Goal: Task Accomplishment & Management: Use online tool/utility

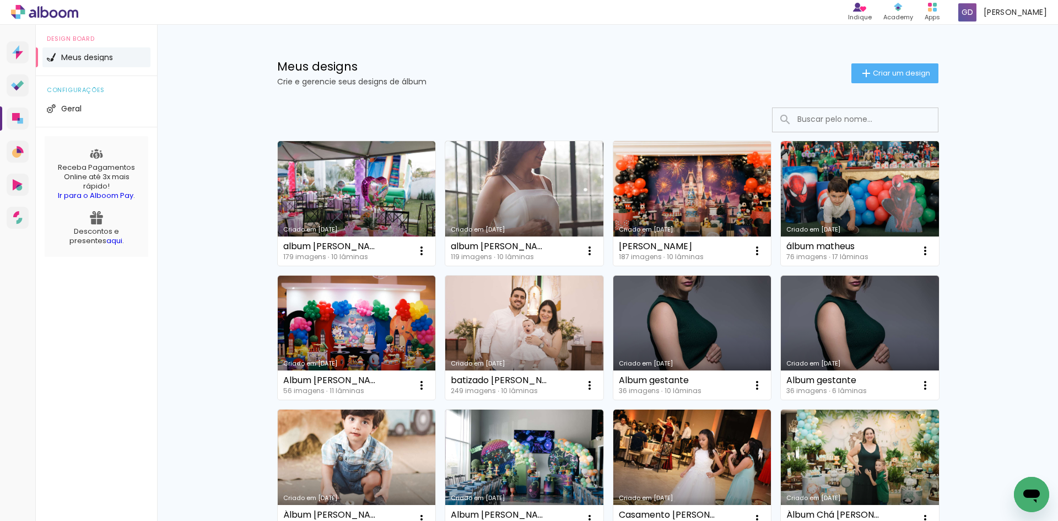
click at [658, 169] on link "Criado em [DATE]" at bounding box center [692, 203] width 158 height 124
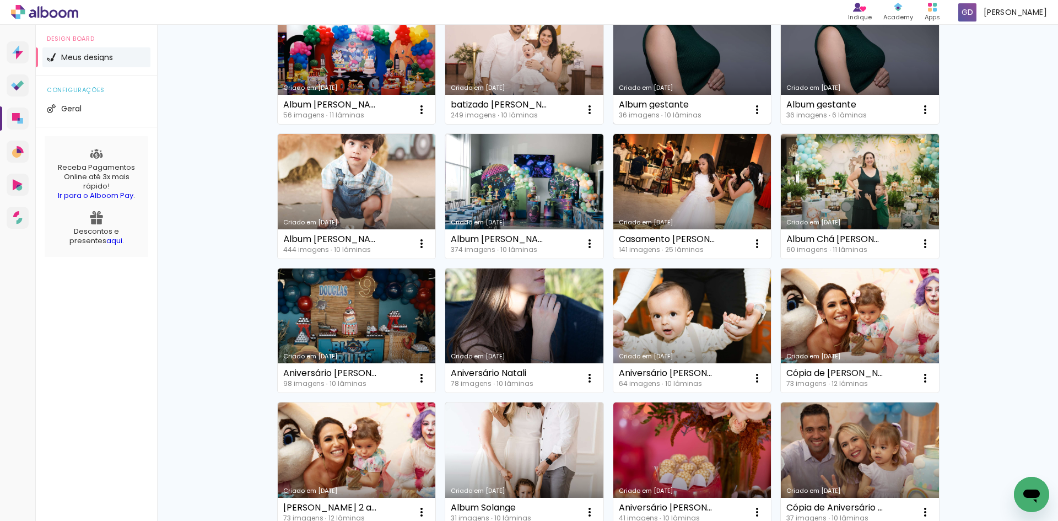
scroll to position [441, 0]
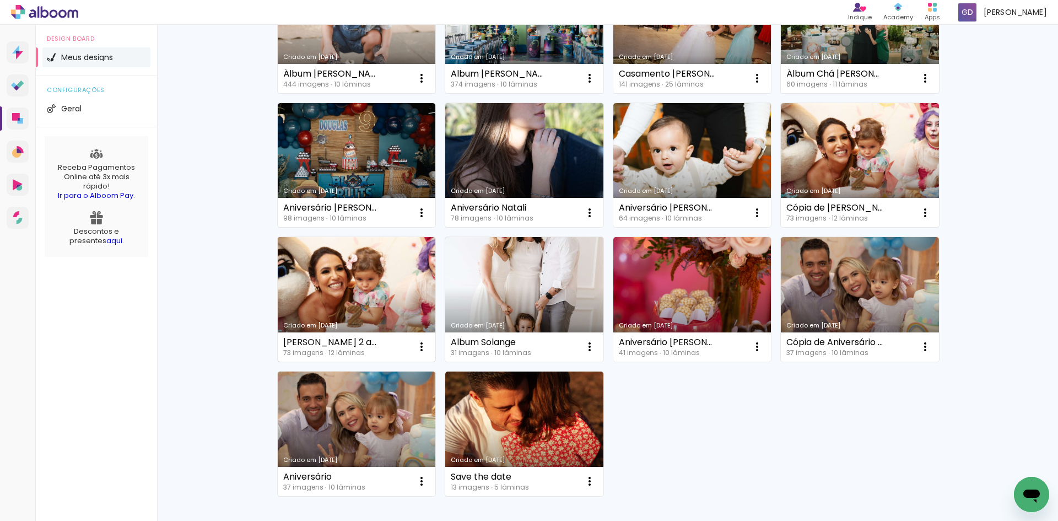
click at [371, 272] on link "Criado em [DATE]" at bounding box center [357, 299] width 158 height 124
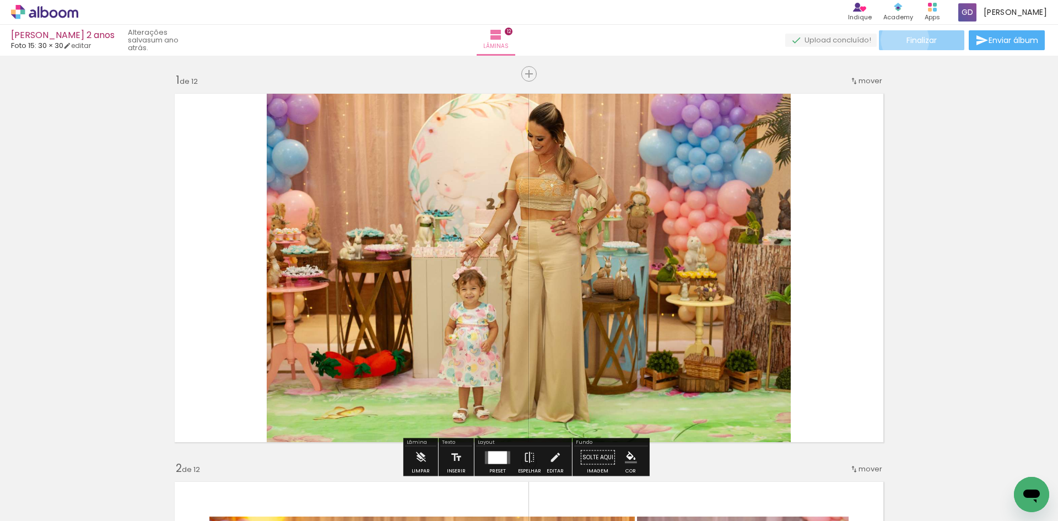
click at [901, 40] on paper-button "Finalizar" at bounding box center [921, 40] width 85 height 20
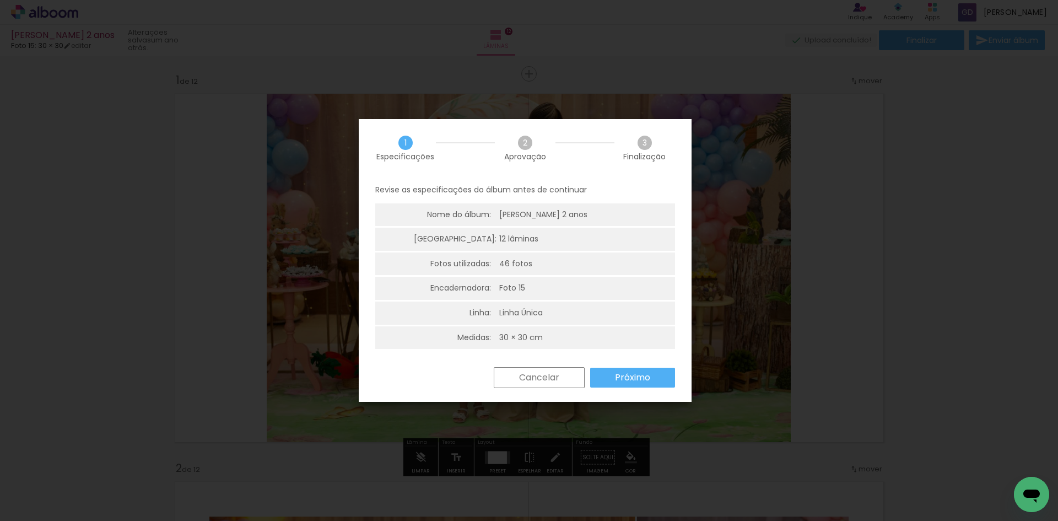
click at [731, 172] on iron-overlay-backdrop at bounding box center [529, 260] width 1058 height 521
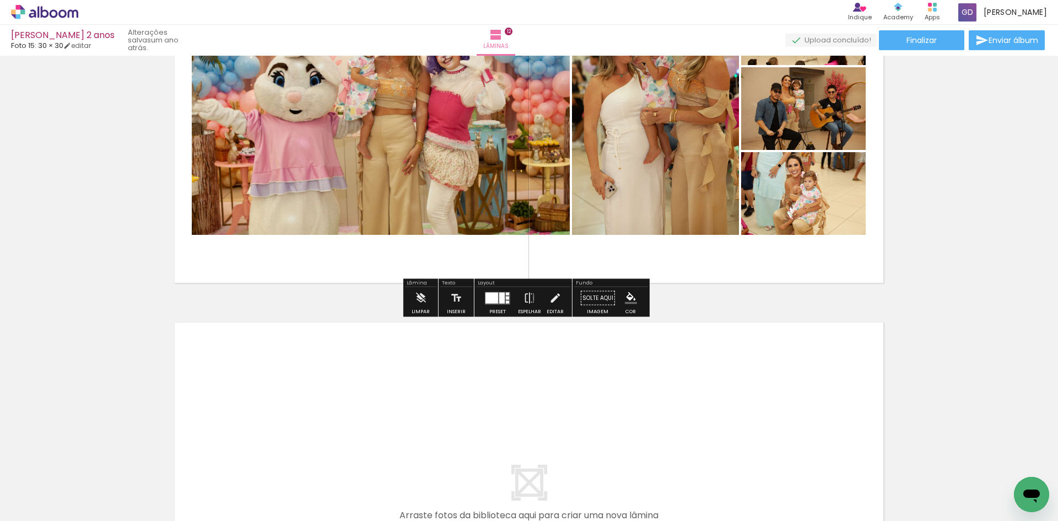
scroll to position [4247, 0]
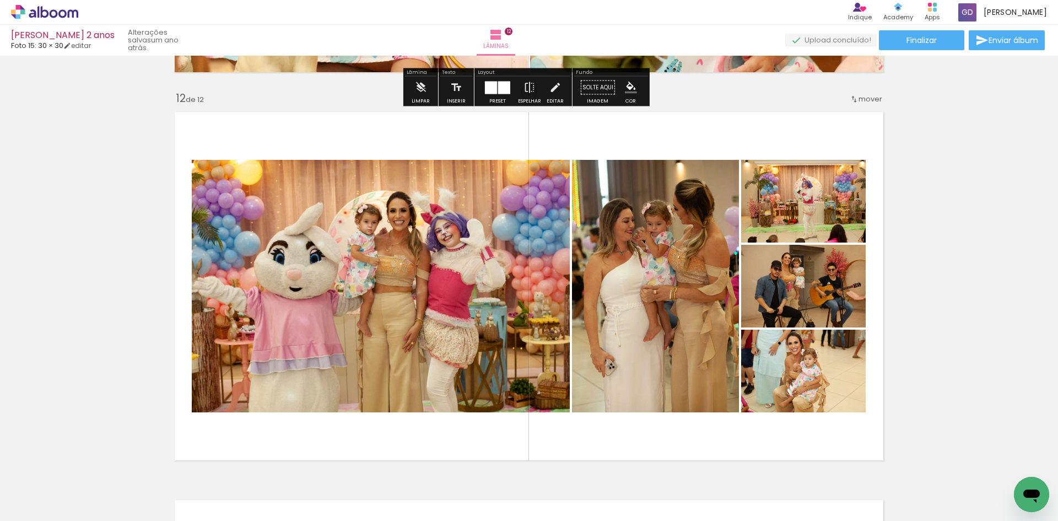
click at [34, 11] on icon at bounding box center [32, 13] width 7 height 8
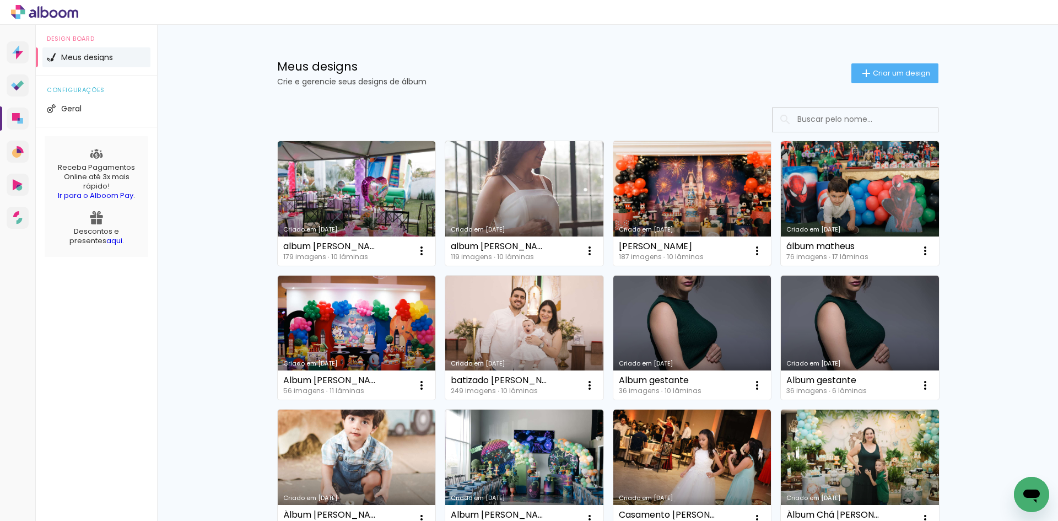
click at [643, 181] on link "Criado em [DATE]" at bounding box center [692, 203] width 158 height 124
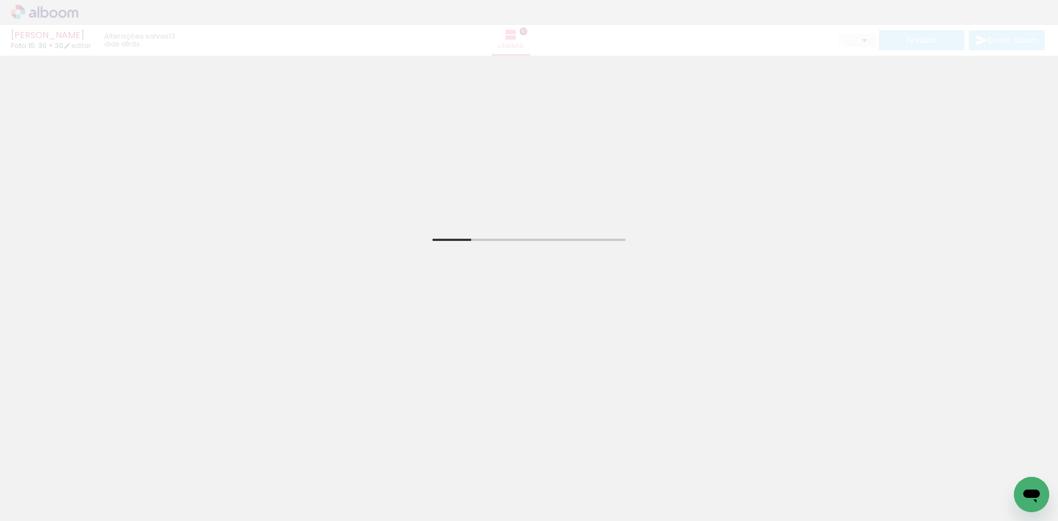
scroll to position [165, 0]
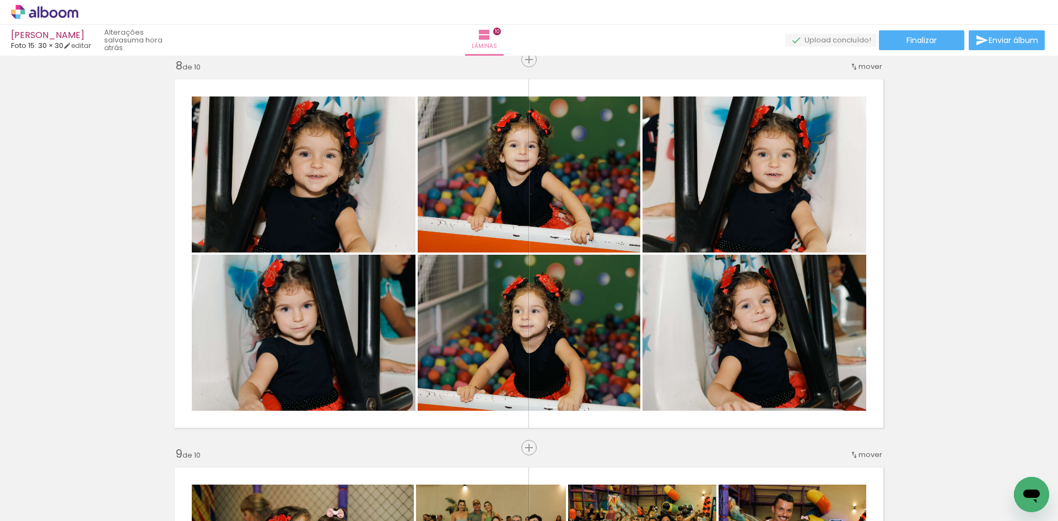
scroll to position [0, 1674]
